Goal: Task Accomplishment & Management: Manage account settings

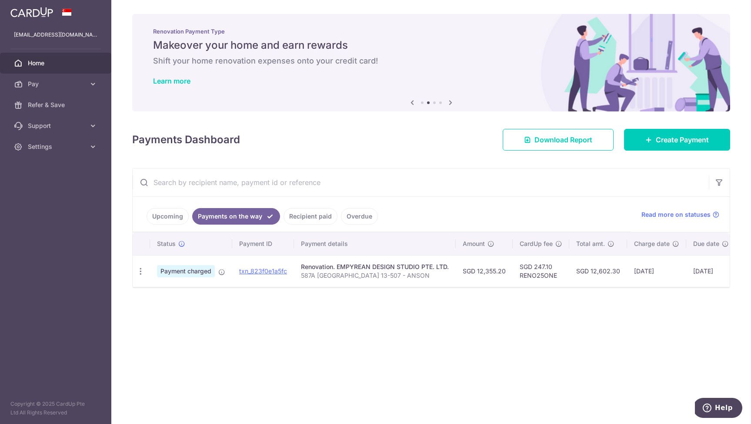
click at [343, 311] on div "× Pause Schedule Pause all future payments in this series Pause just this one p…" at bounding box center [431, 212] width 640 height 424
